Goal: Navigation & Orientation: Find specific page/section

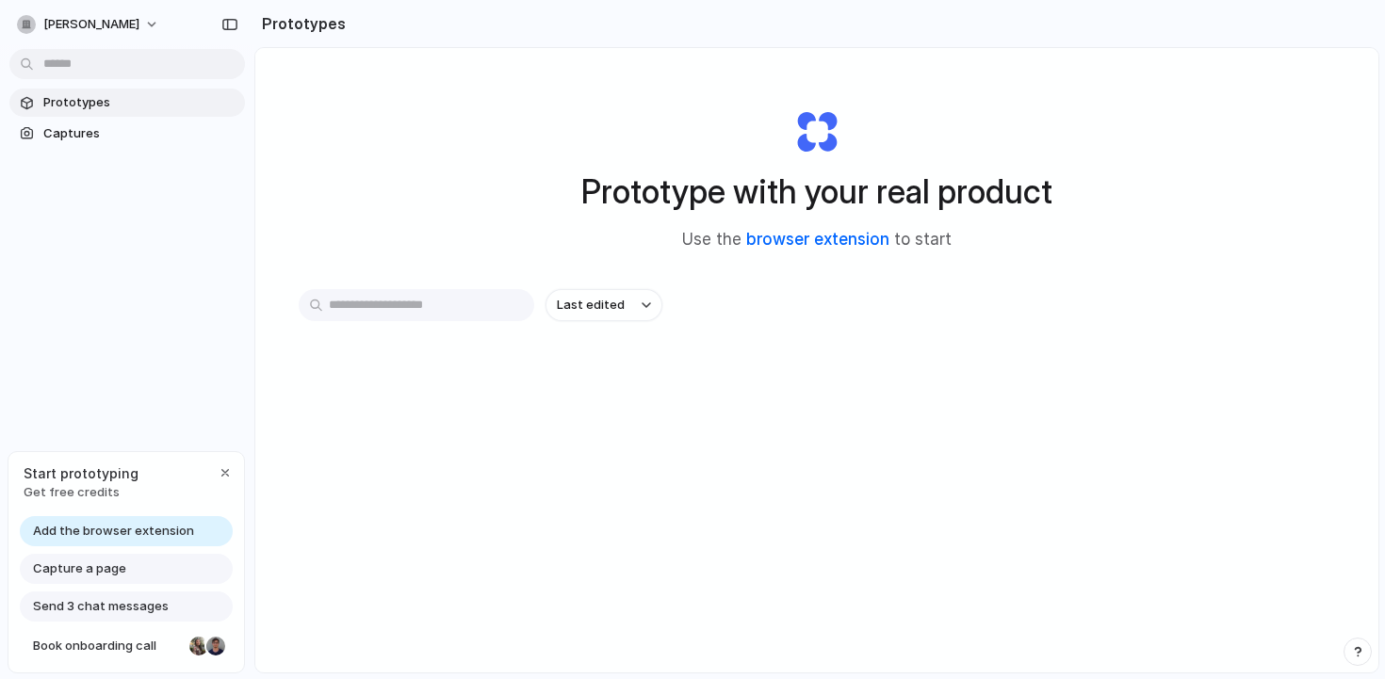
click at [809, 233] on link "browser extension" at bounding box center [817, 239] width 143 height 19
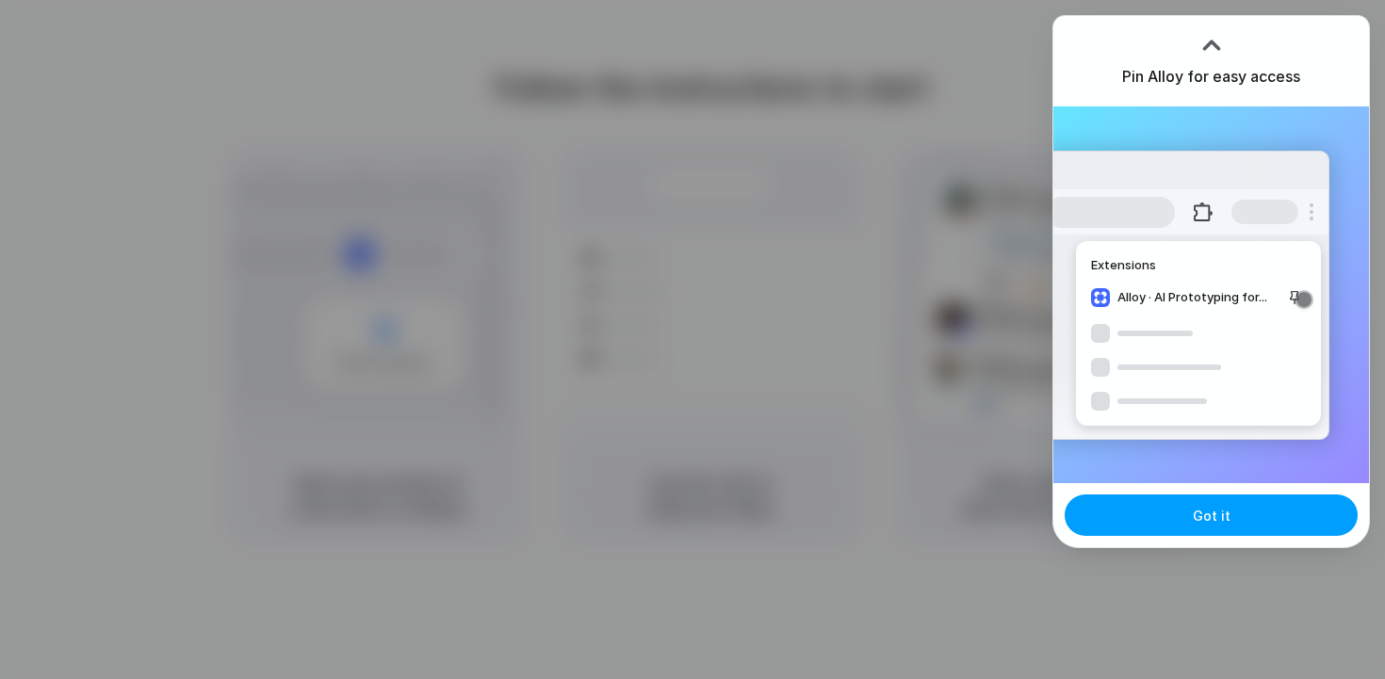
click at [1277, 528] on button "Got it" at bounding box center [1211, 515] width 293 height 41
